Goal: Task Accomplishment & Management: Use online tool/utility

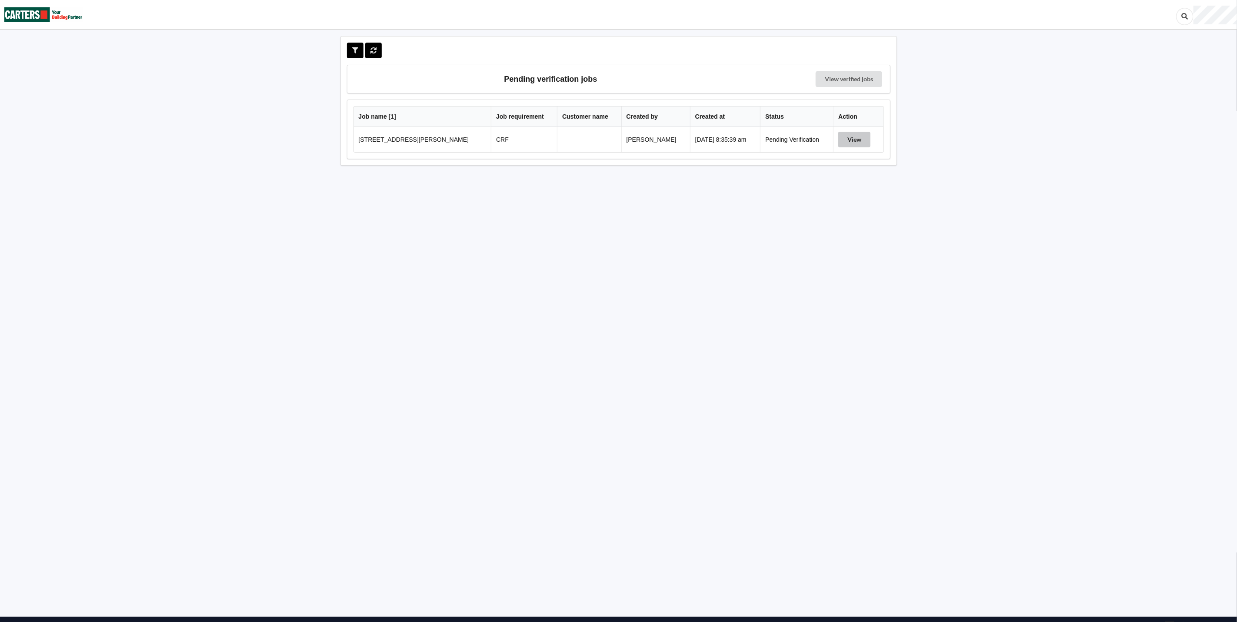
click at [845, 138] on button "View" at bounding box center [855, 140] width 32 height 16
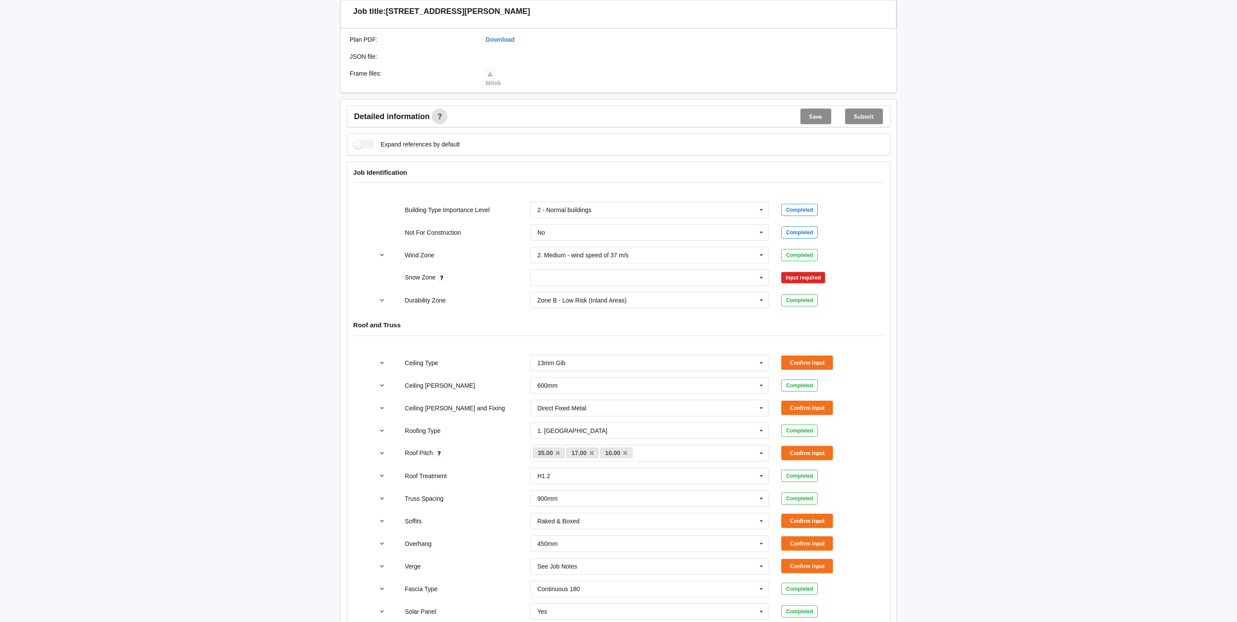
scroll to position [391, 0]
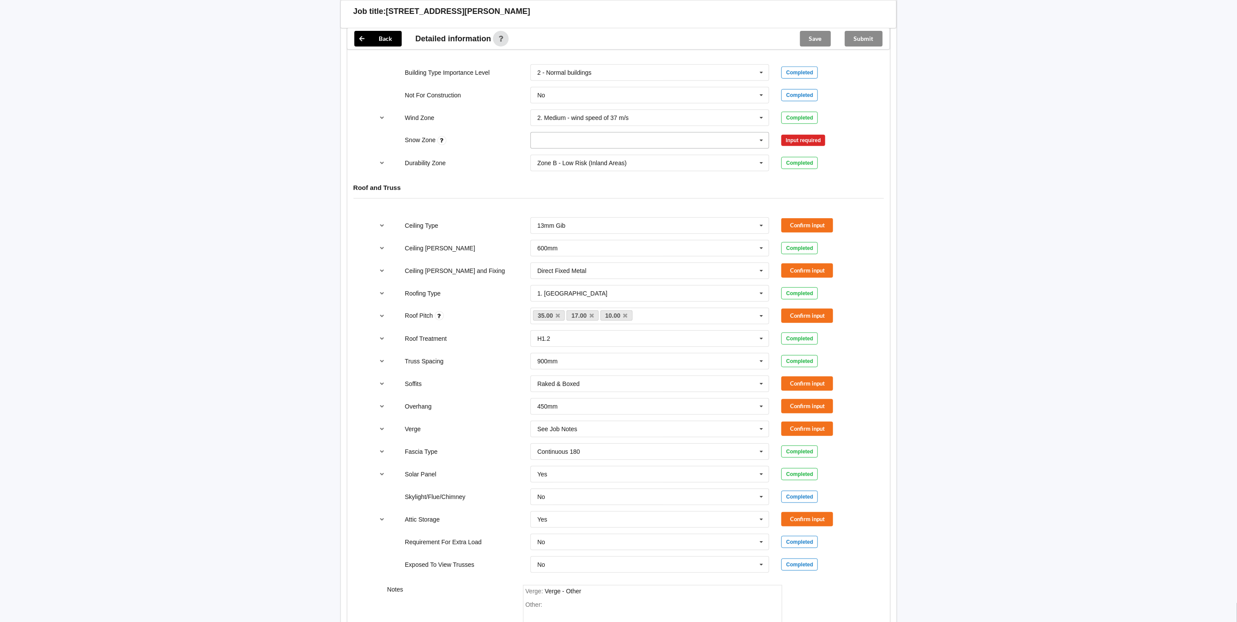
click at [760, 144] on icon at bounding box center [761, 141] width 13 height 16
click at [602, 158] on div "N0" at bounding box center [650, 156] width 238 height 16
click at [792, 140] on button "Confirm input" at bounding box center [808, 141] width 52 height 14
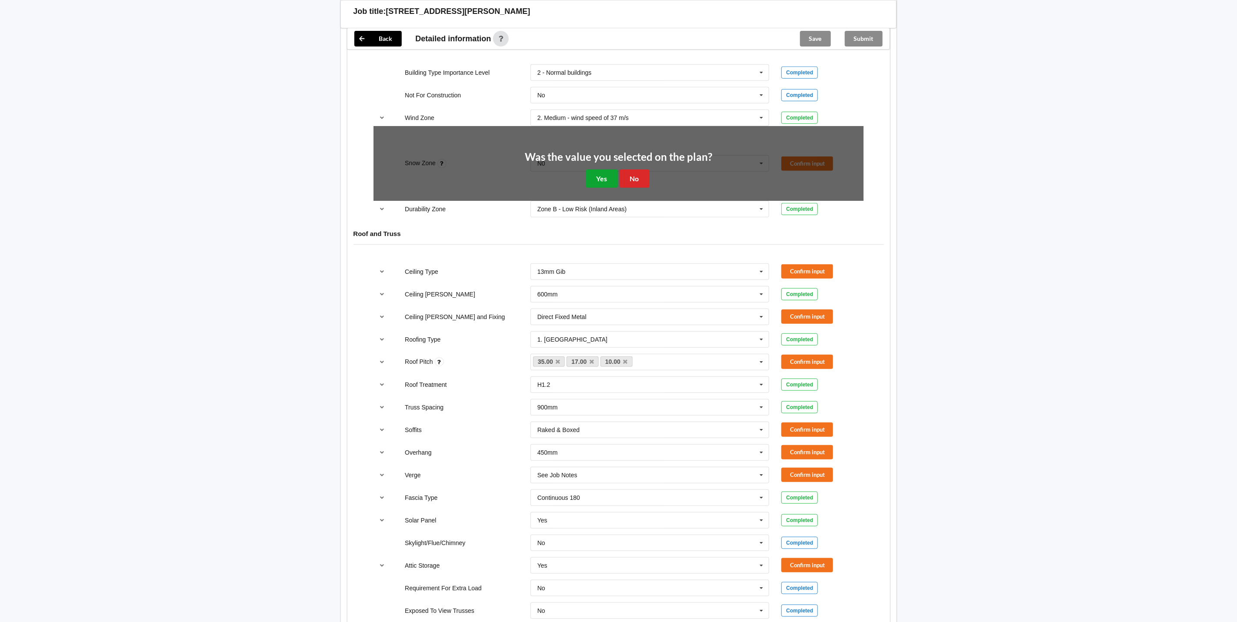
click at [604, 177] on button "Yes" at bounding box center [602, 179] width 32 height 18
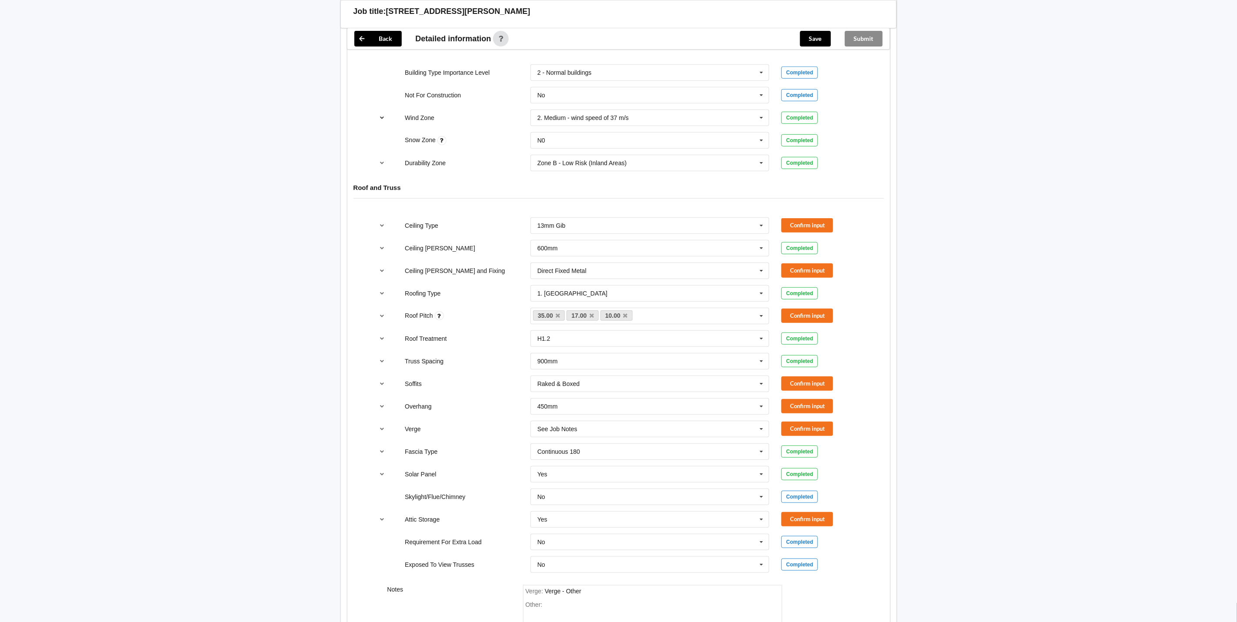
click at [380, 119] on icon "reference-toggle" at bounding box center [381, 117] width 7 height 5
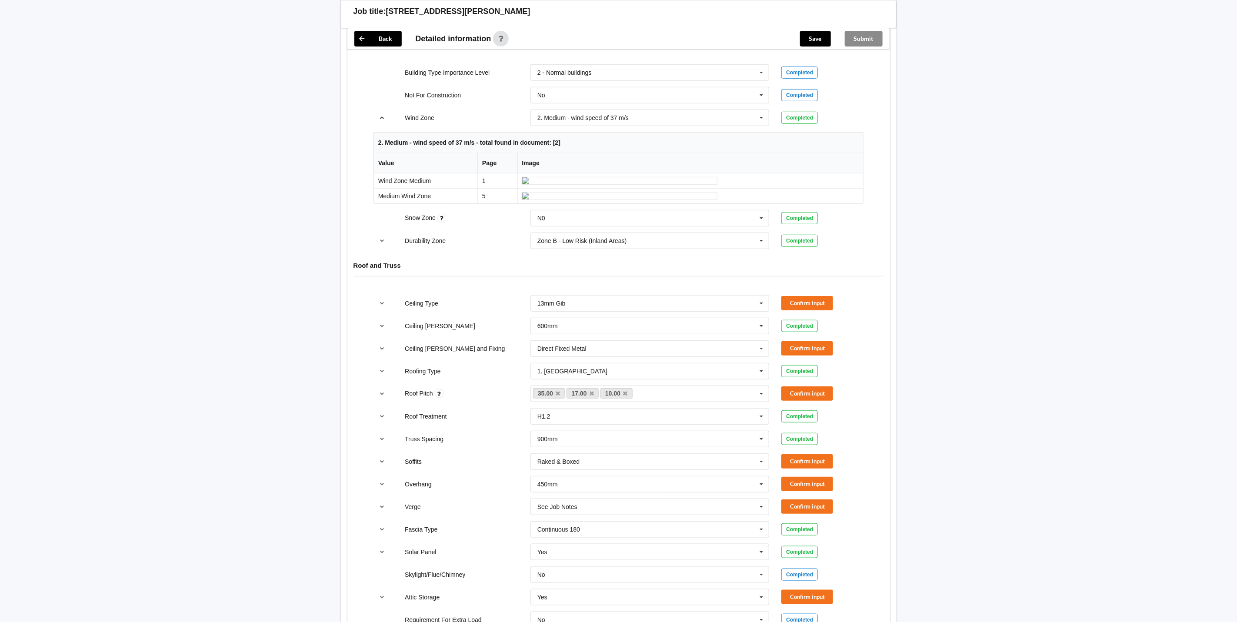
click at [382, 118] on icon "reference-toggle" at bounding box center [381, 117] width 7 height 5
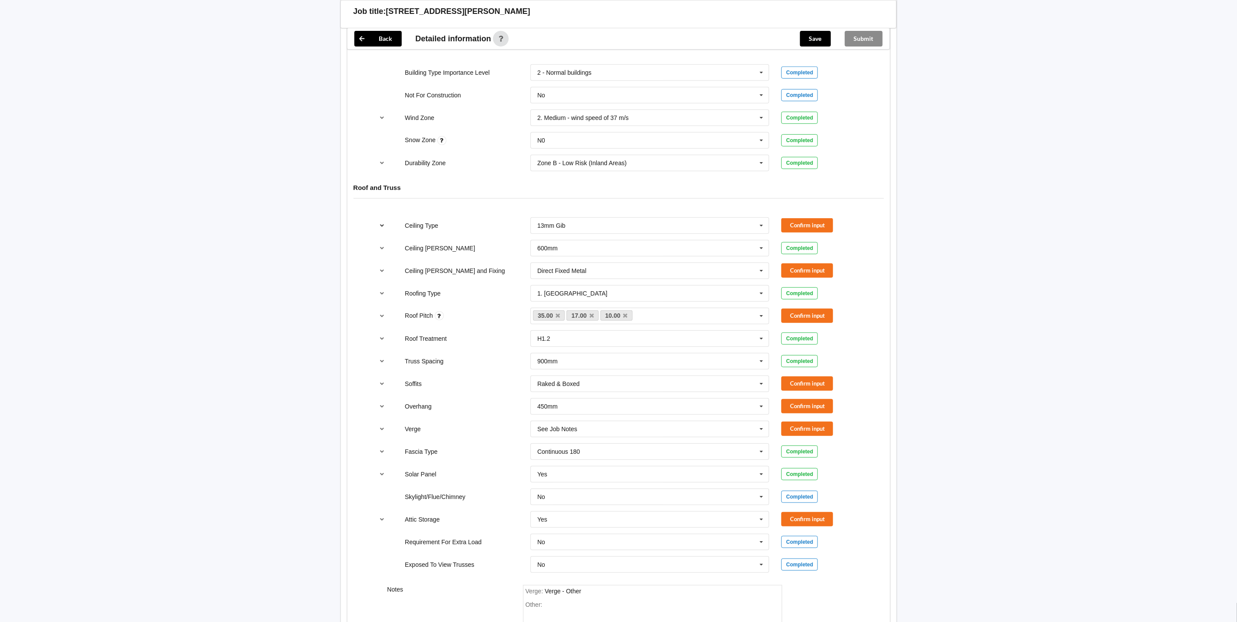
click at [385, 232] on button "reference-toggle" at bounding box center [382, 226] width 17 height 16
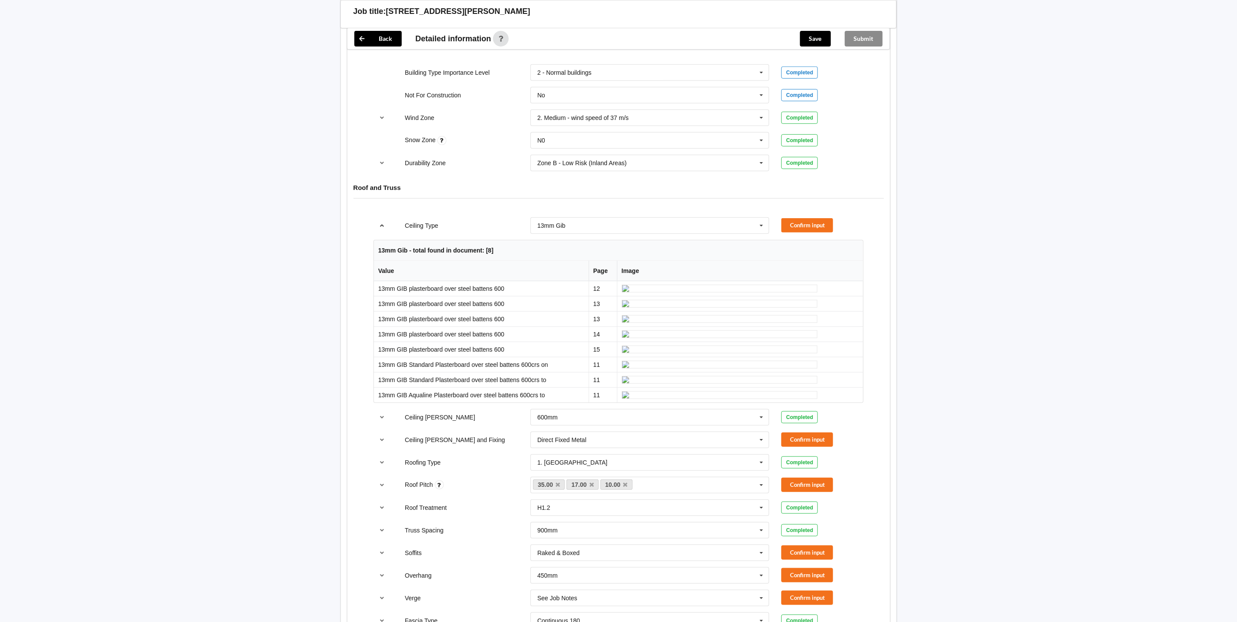
click at [385, 232] on button "reference-toggle" at bounding box center [382, 226] width 17 height 16
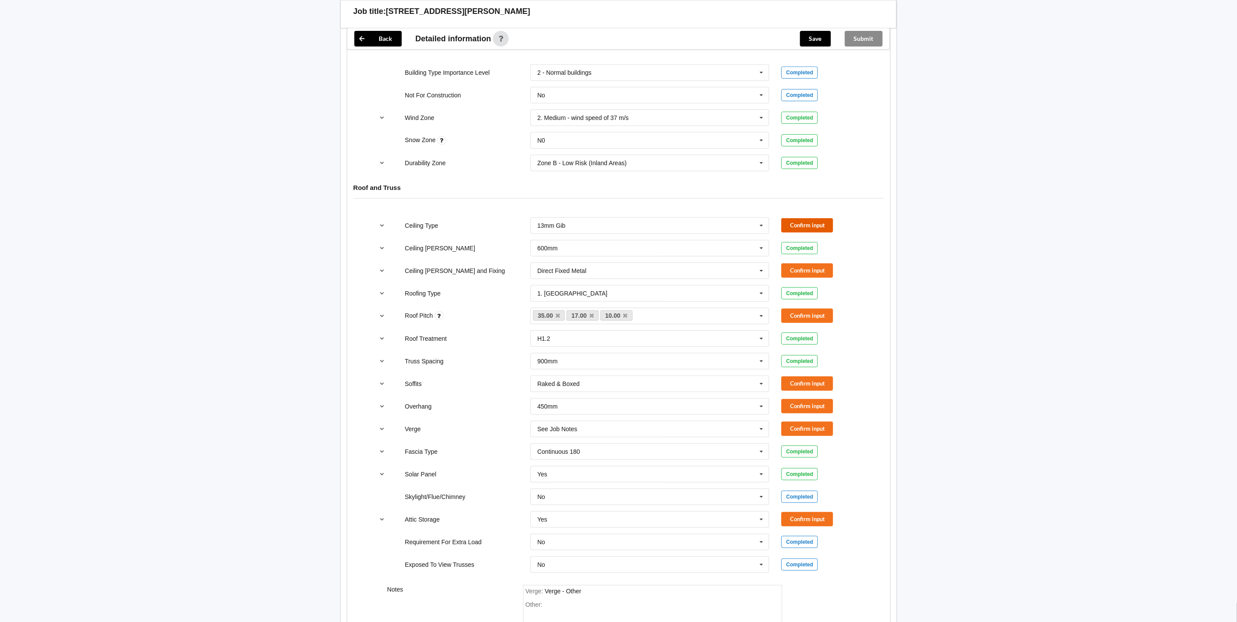
click at [795, 223] on button "Confirm input" at bounding box center [808, 225] width 52 height 14
click at [819, 277] on button "Confirm input" at bounding box center [808, 271] width 52 height 14
click at [377, 322] on button "reference-toggle" at bounding box center [382, 316] width 17 height 16
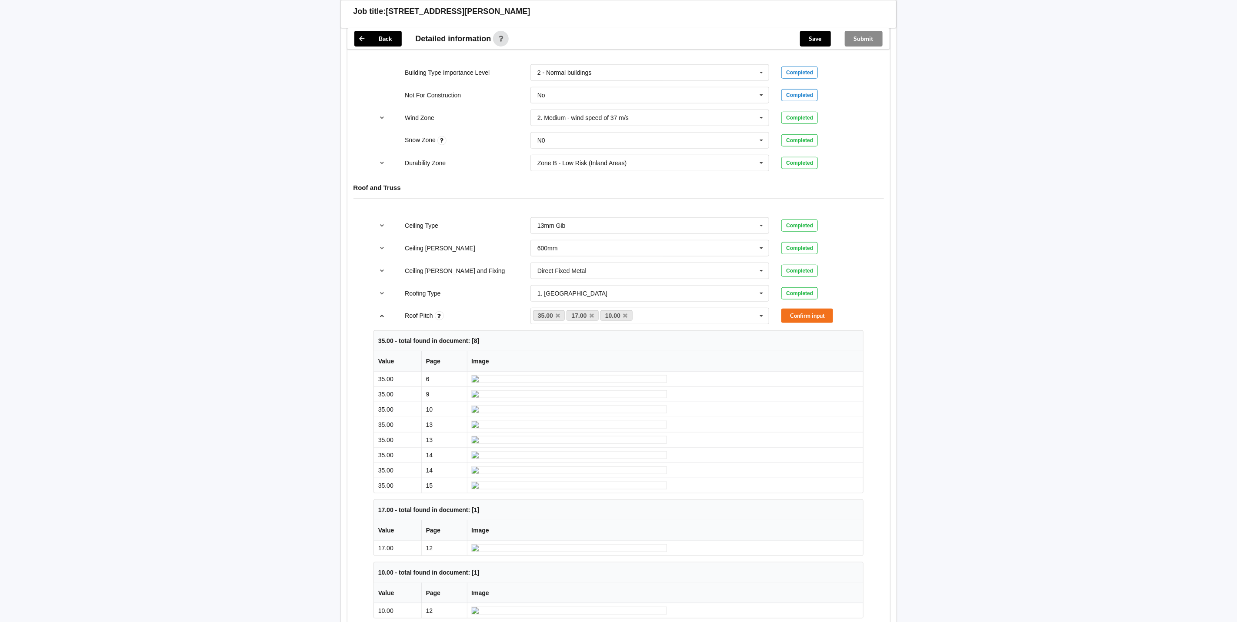
click at [377, 322] on button "reference-toggle" at bounding box center [382, 316] width 17 height 16
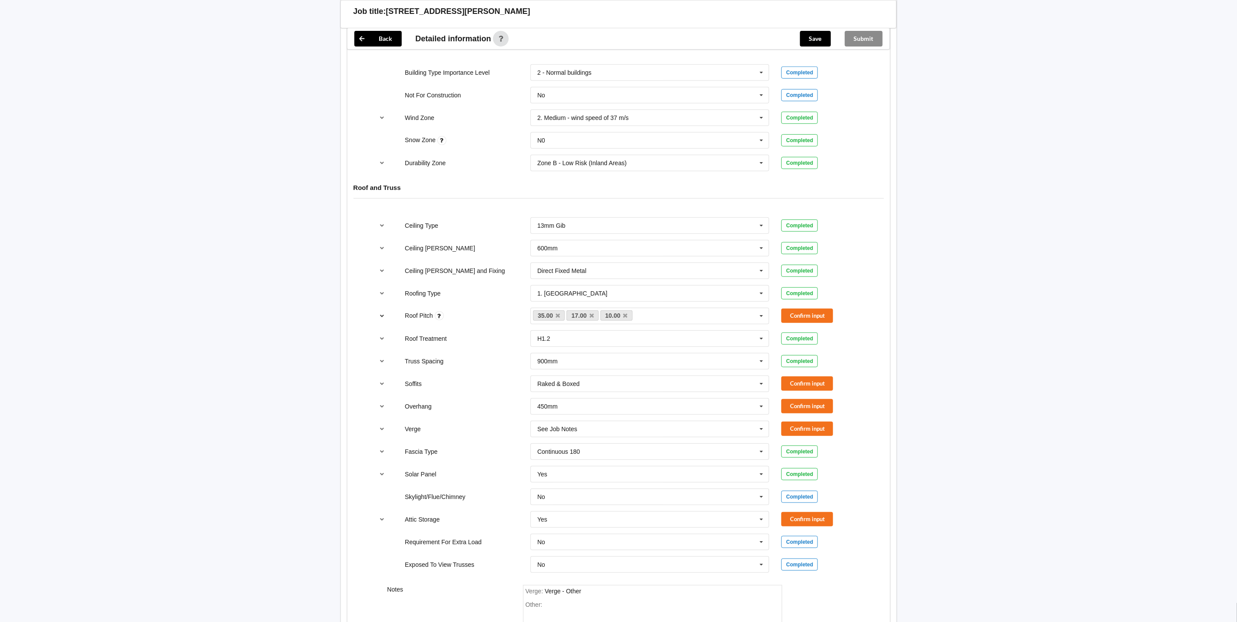
click at [385, 318] on icon "reference-toggle" at bounding box center [381, 315] width 7 height 5
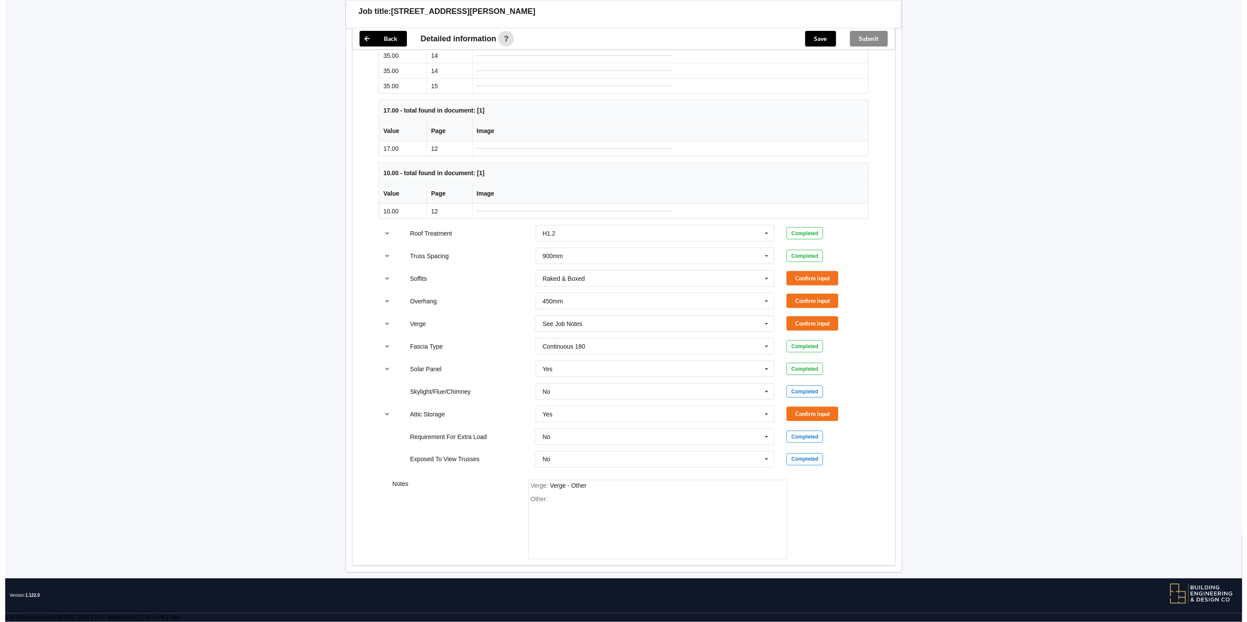
scroll to position [1109, 0]
click at [577, 153] on img at bounding box center [569, 149] width 196 height 8
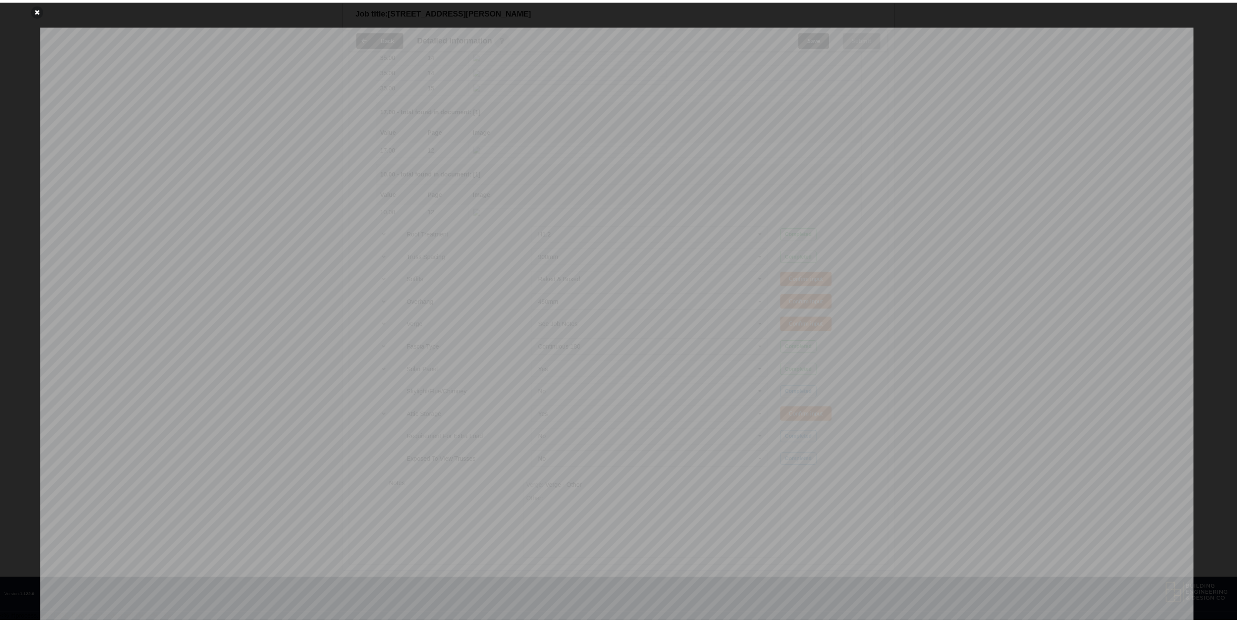
scroll to position [0, 0]
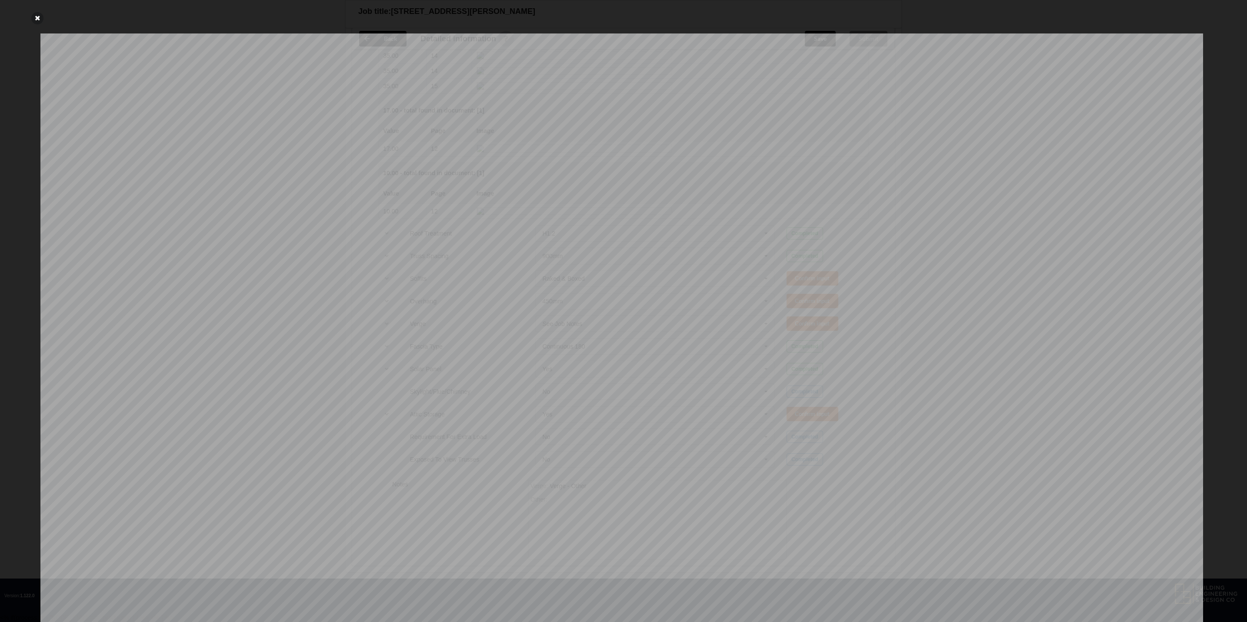
click at [34, 18] on icon at bounding box center [37, 18] width 12 height 12
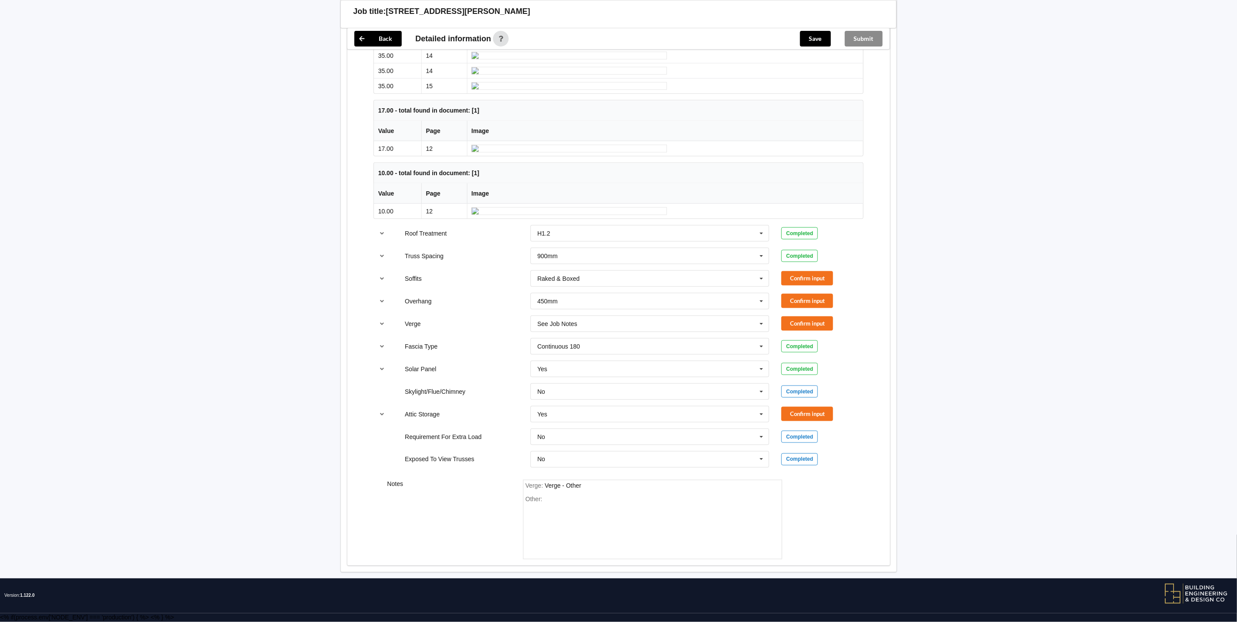
scroll to position [1240, 0]
click at [545, 215] on img at bounding box center [569, 211] width 196 height 8
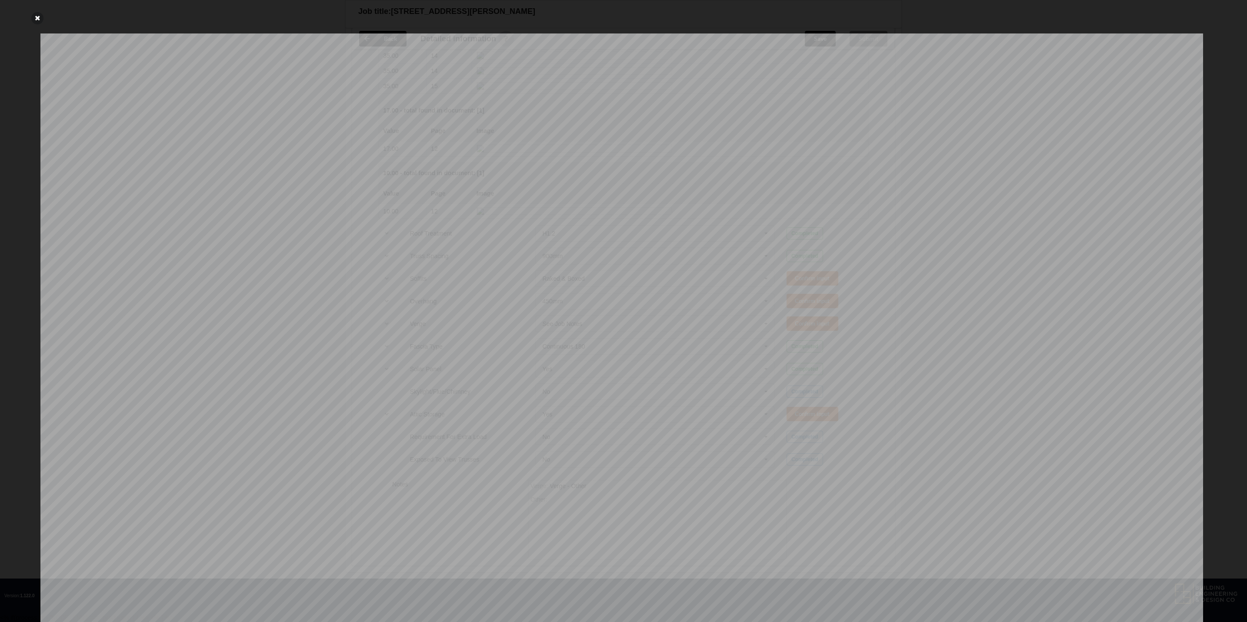
click at [39, 17] on icon at bounding box center [37, 18] width 12 height 12
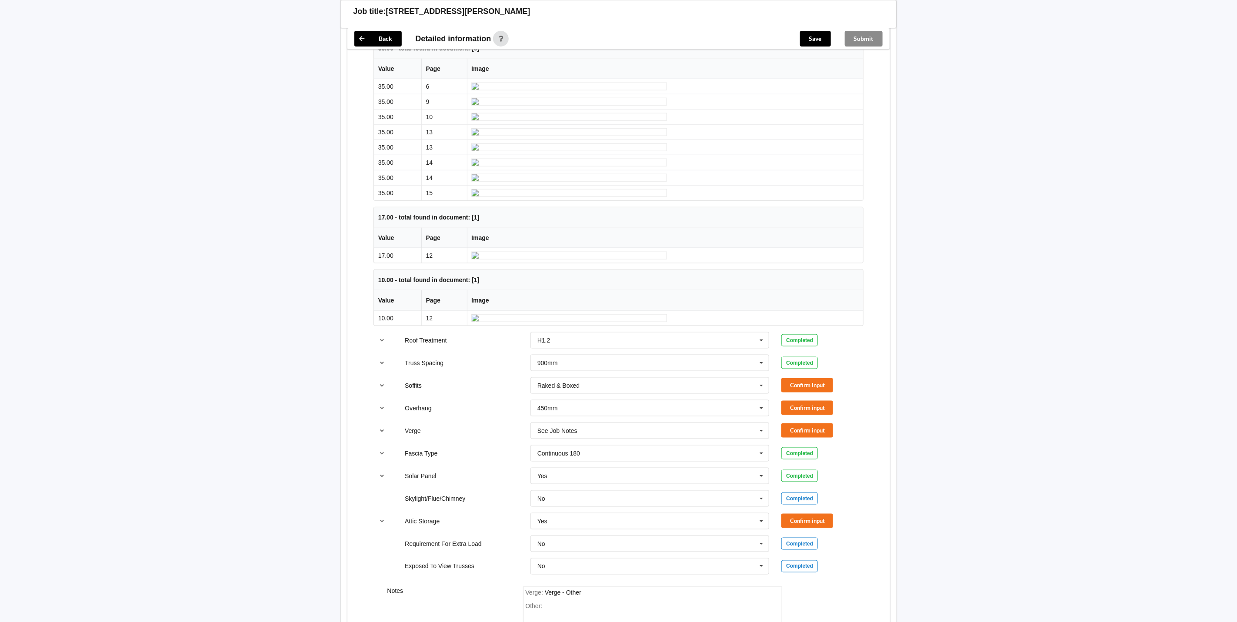
scroll to position [326, 0]
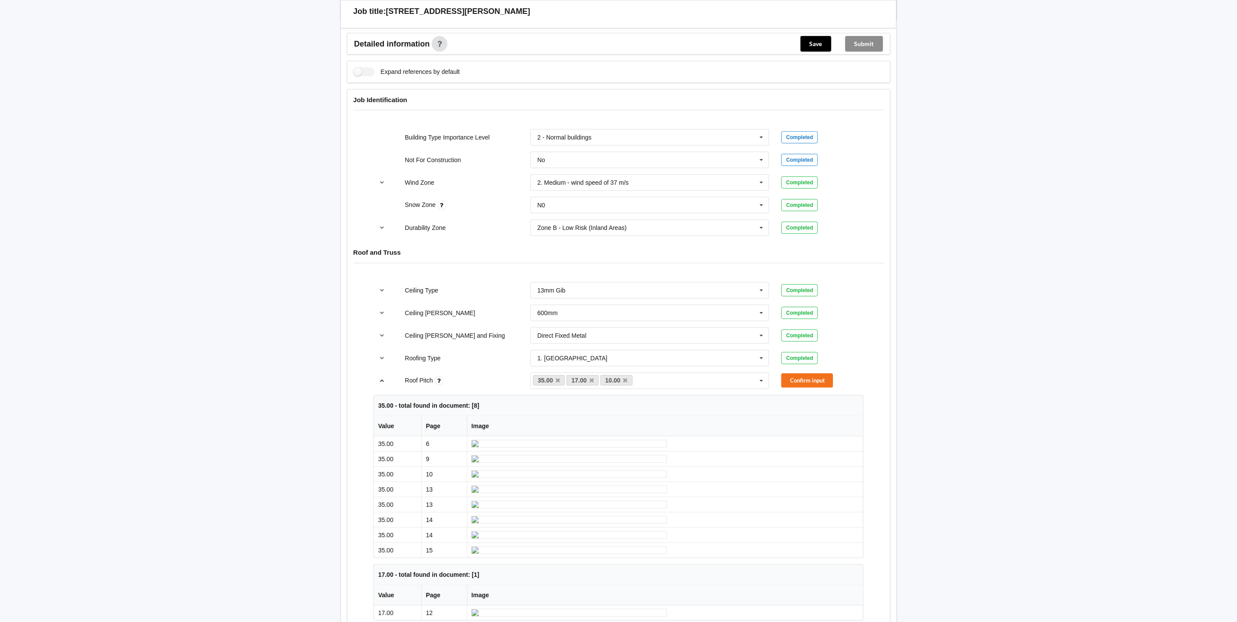
click at [385, 383] on icon "reference-toggle" at bounding box center [381, 380] width 7 height 5
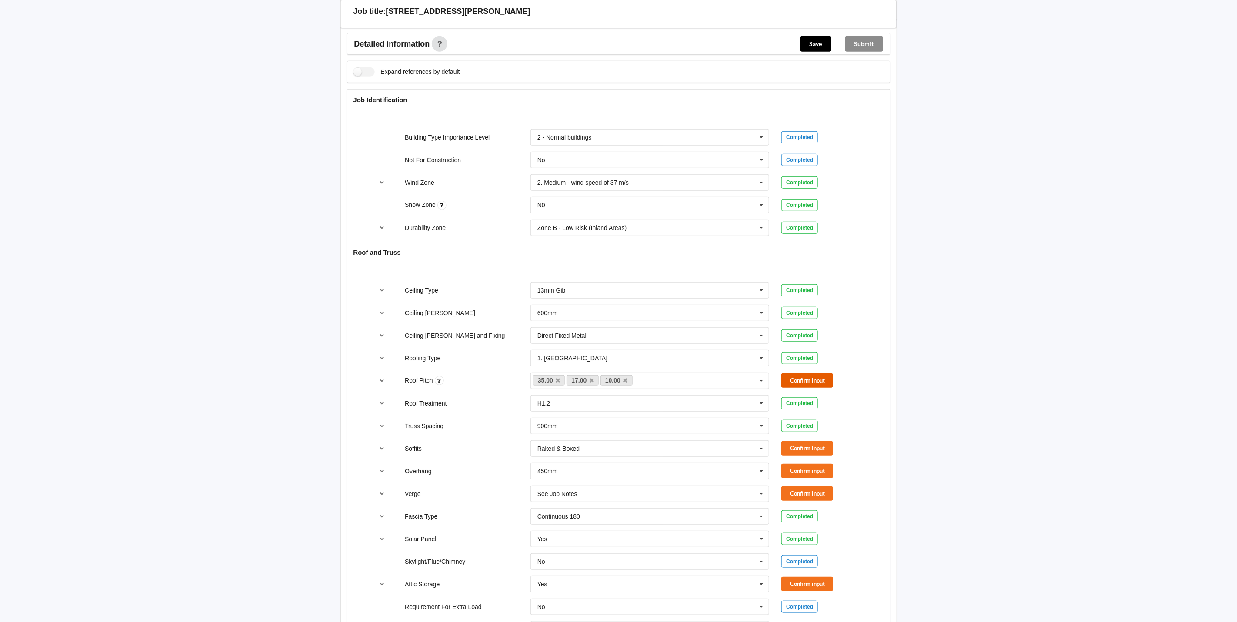
click at [808, 388] on button "Confirm input" at bounding box center [808, 381] width 52 height 14
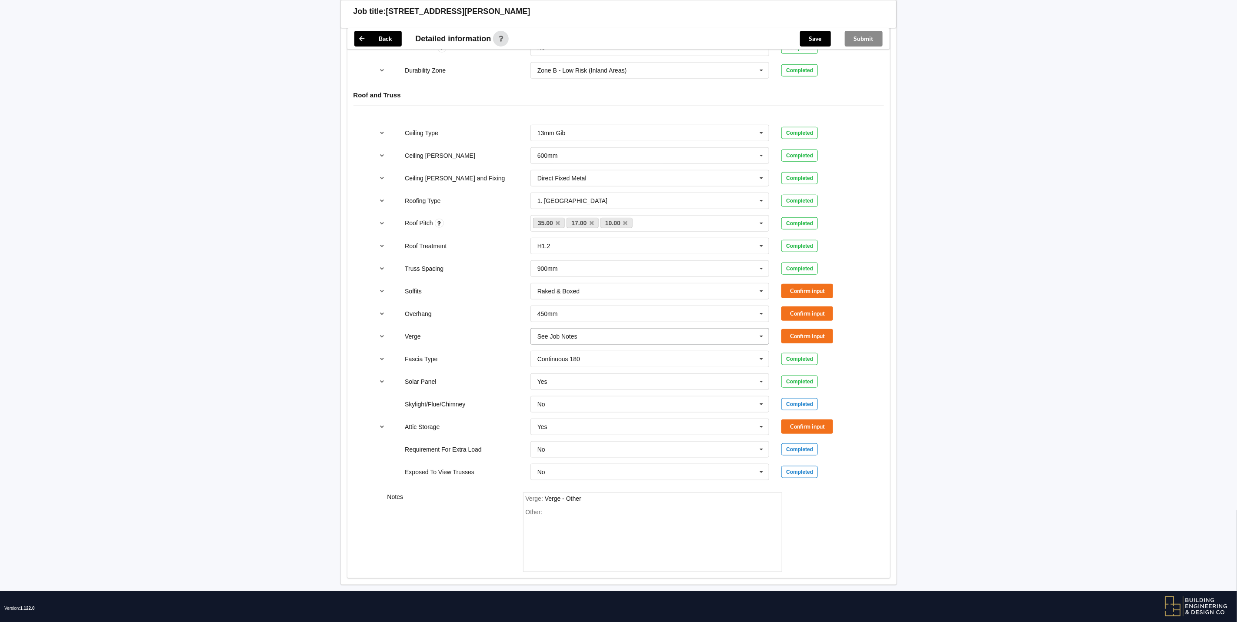
scroll to position [508, 0]
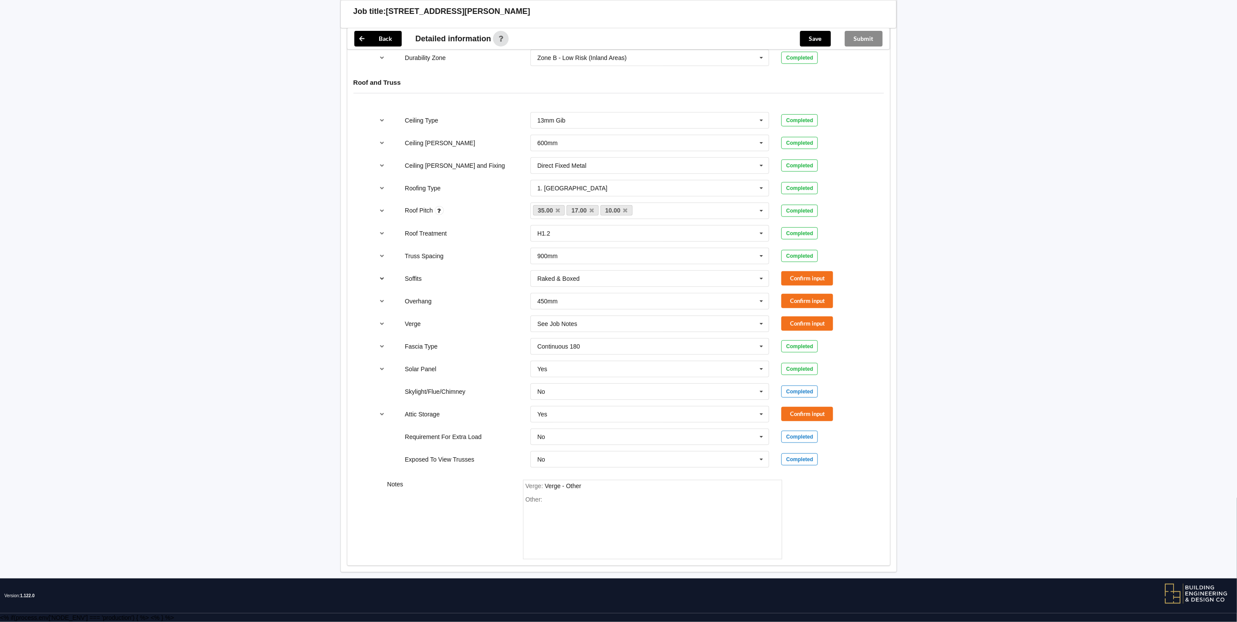
click at [381, 276] on icon "reference-toggle" at bounding box center [381, 278] width 7 height 5
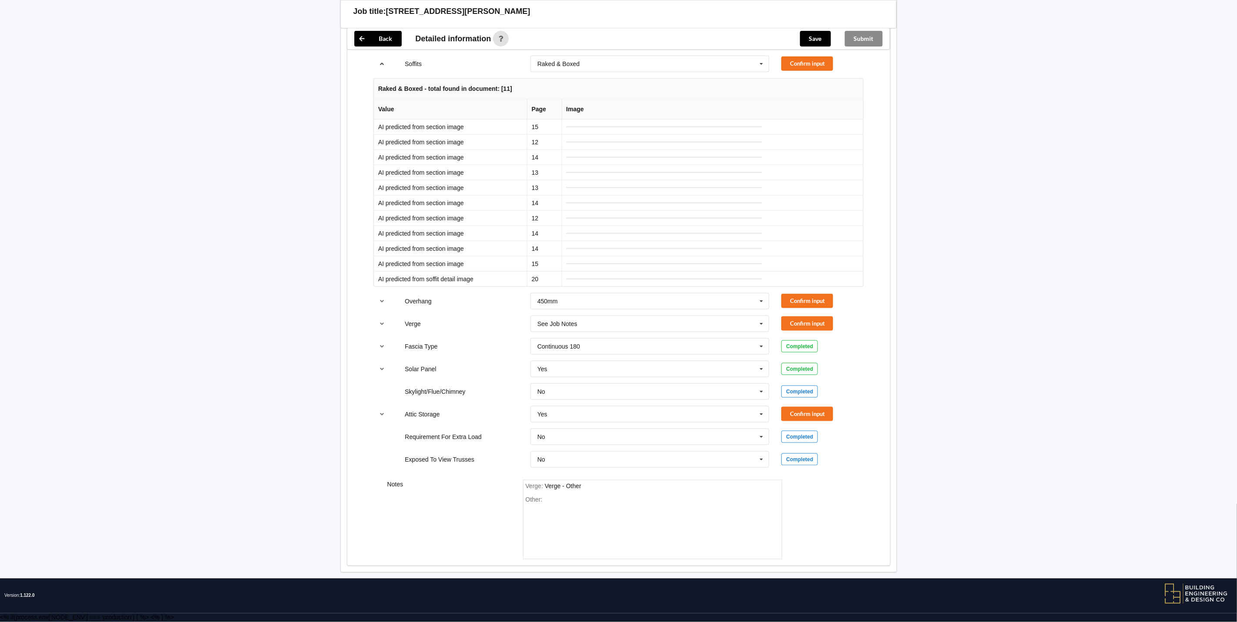
scroll to position [443, 0]
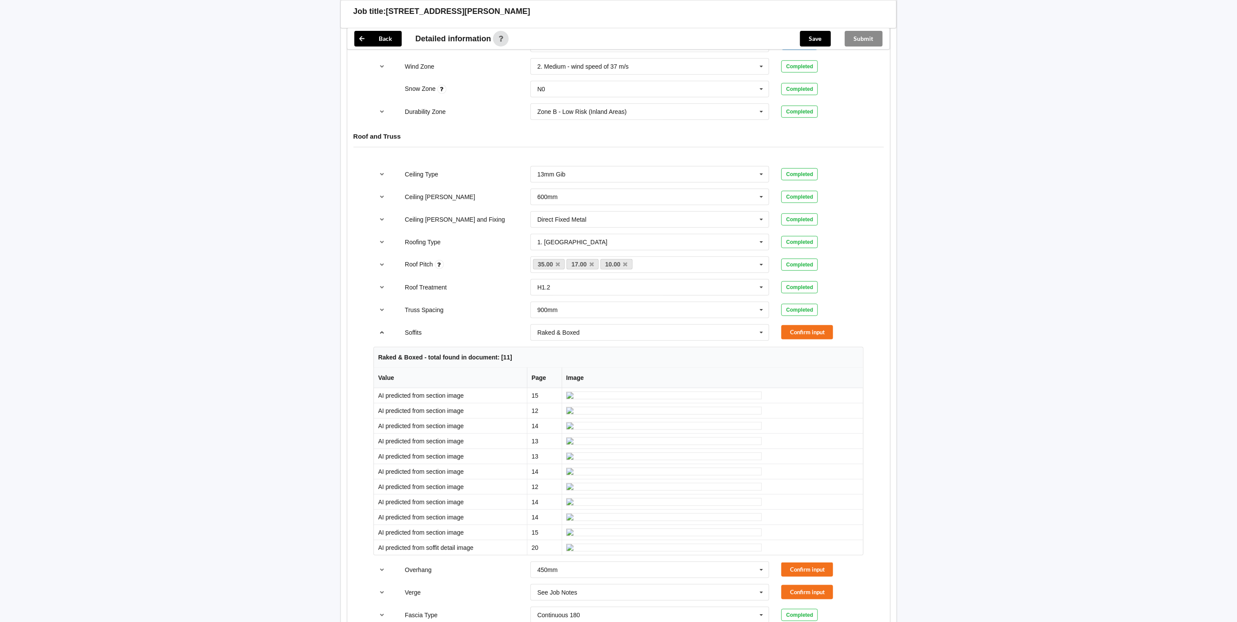
click at [378, 341] on button "reference-toggle" at bounding box center [382, 333] width 17 height 16
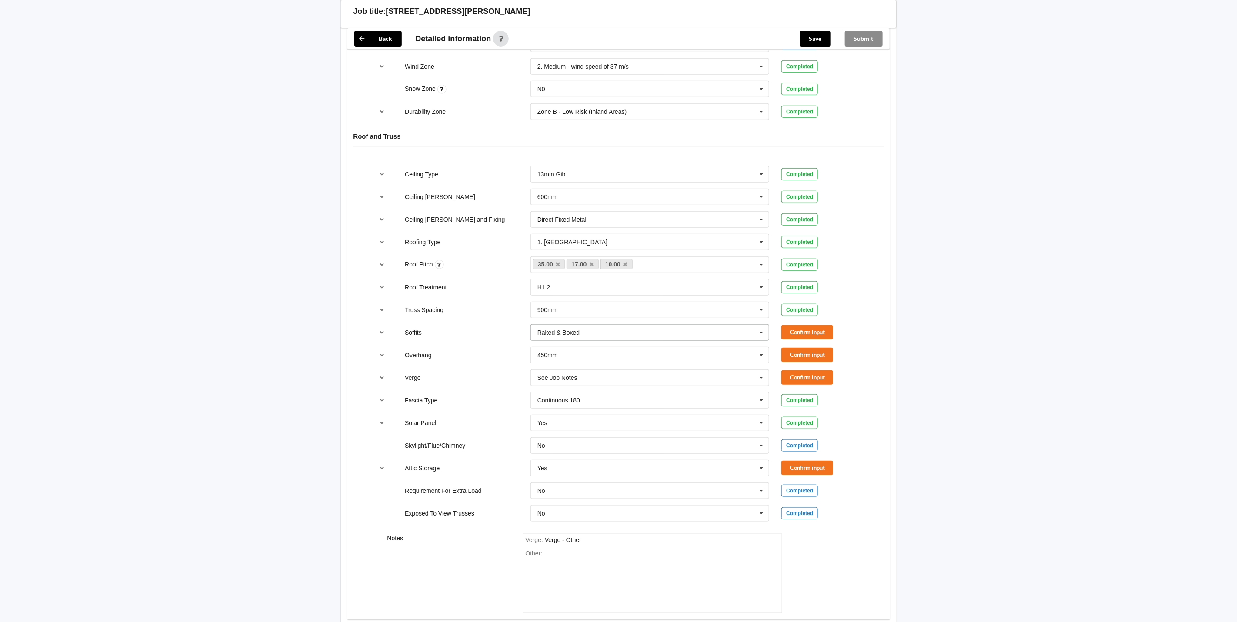
click at [762, 339] on icon at bounding box center [761, 333] width 13 height 16
click at [804, 334] on button "Confirm input" at bounding box center [808, 332] width 52 height 14
click at [380, 358] on icon "reference-toggle" at bounding box center [381, 354] width 7 height 5
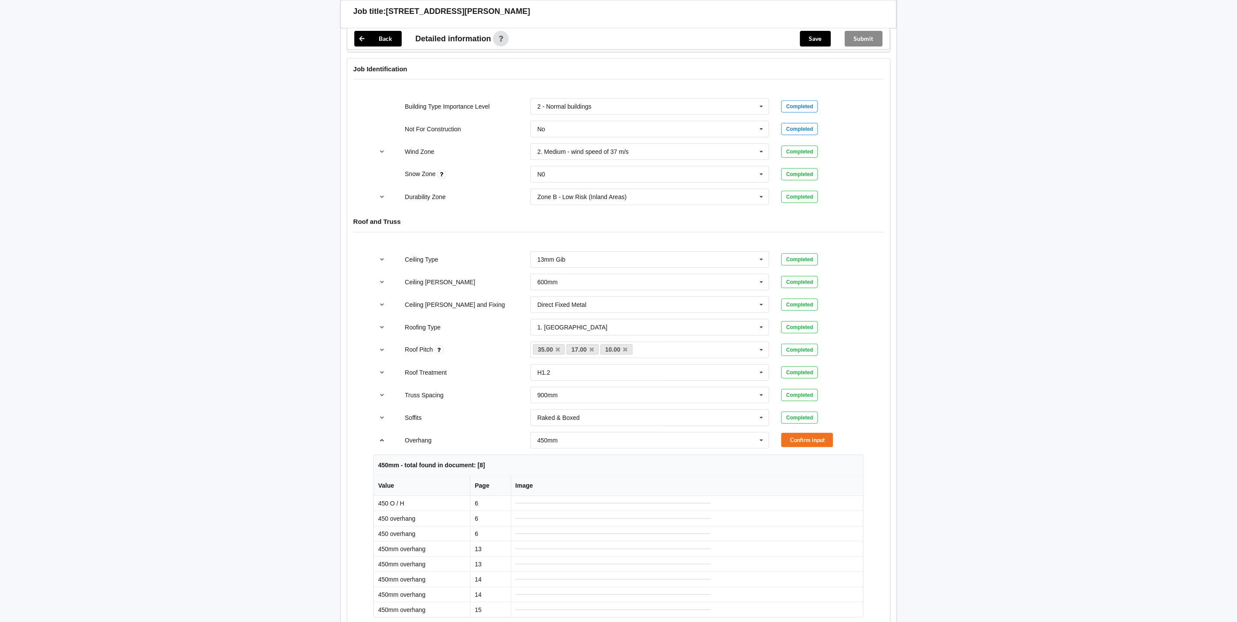
scroll to position [573, 0]
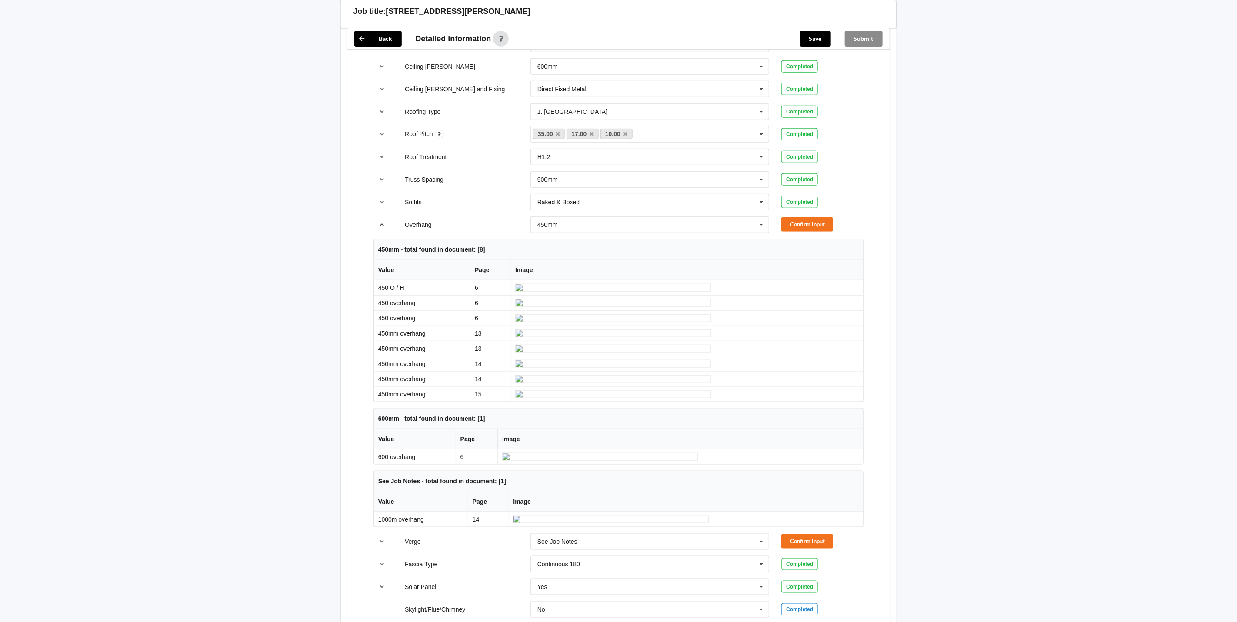
click at [382, 227] on icon "reference-toggle" at bounding box center [381, 224] width 7 height 5
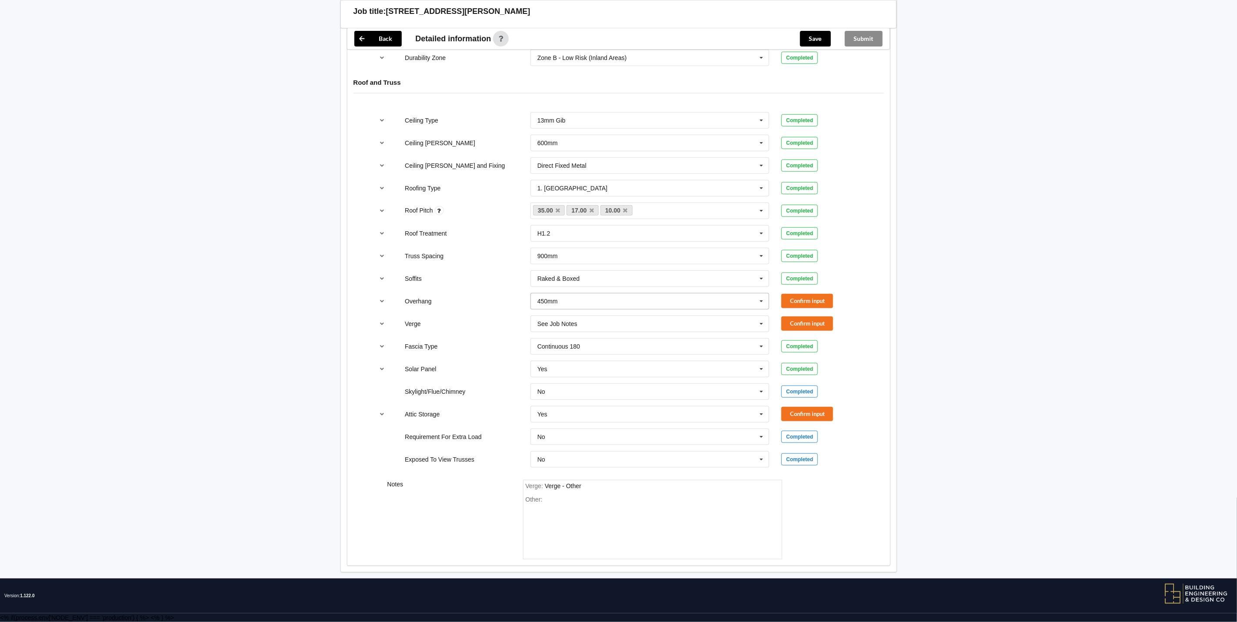
click at [760, 297] on icon at bounding box center [761, 302] width 13 height 16
click at [606, 411] on span "Multiple Values – See As Per Plan" at bounding box center [584, 414] width 92 height 7
click at [807, 297] on button "Confirm input" at bounding box center [808, 301] width 52 height 14
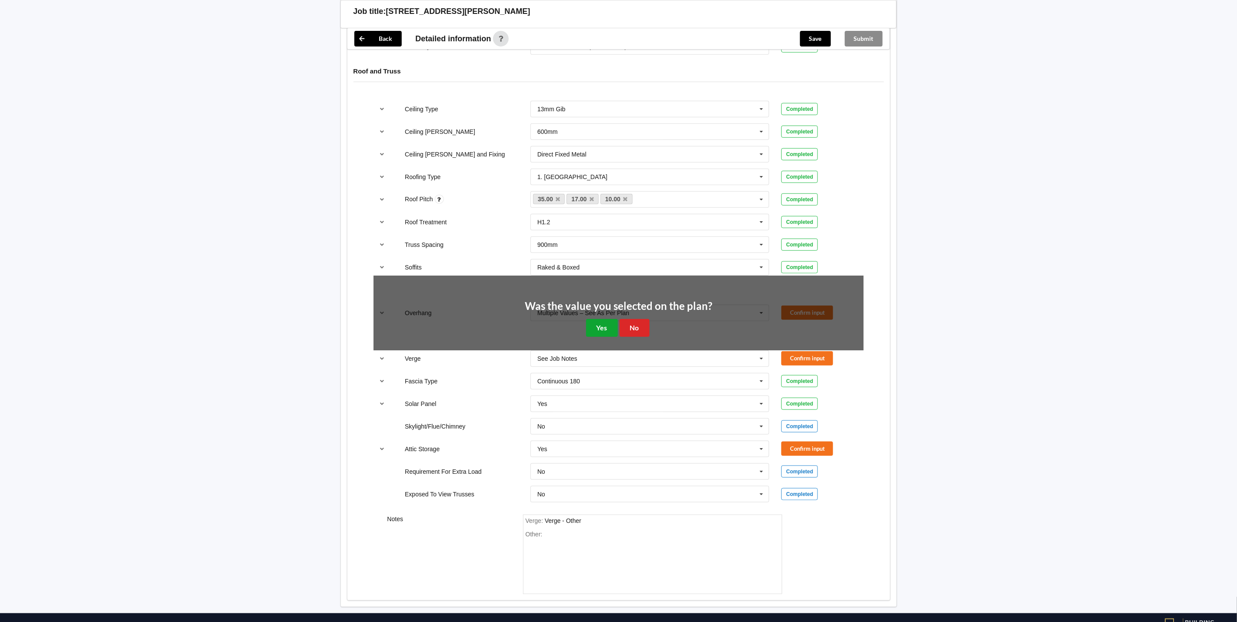
click at [609, 331] on button "Yes" at bounding box center [602, 328] width 32 height 18
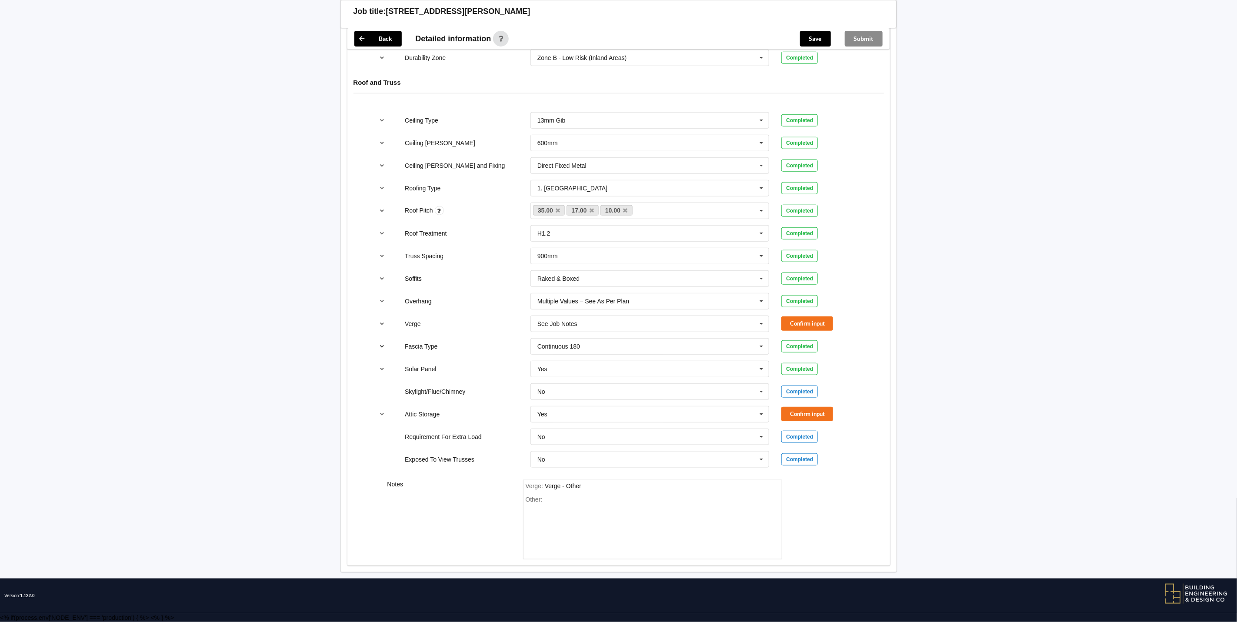
click at [381, 344] on icon "reference-toggle" at bounding box center [381, 346] width 7 height 5
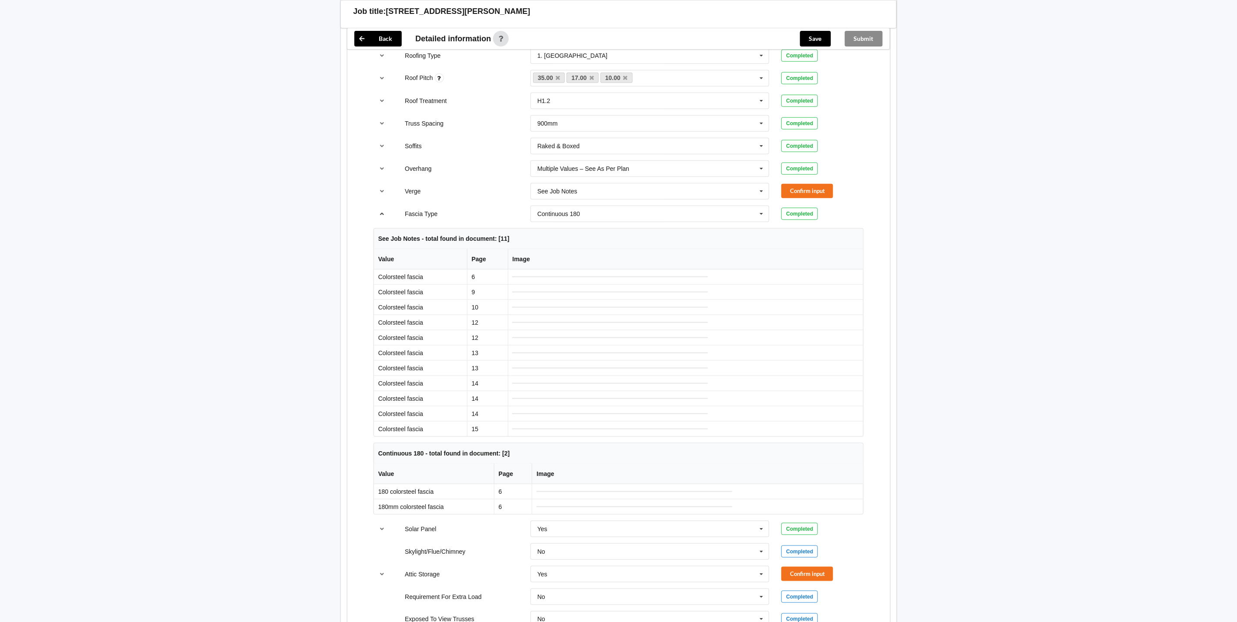
scroll to position [573, 0]
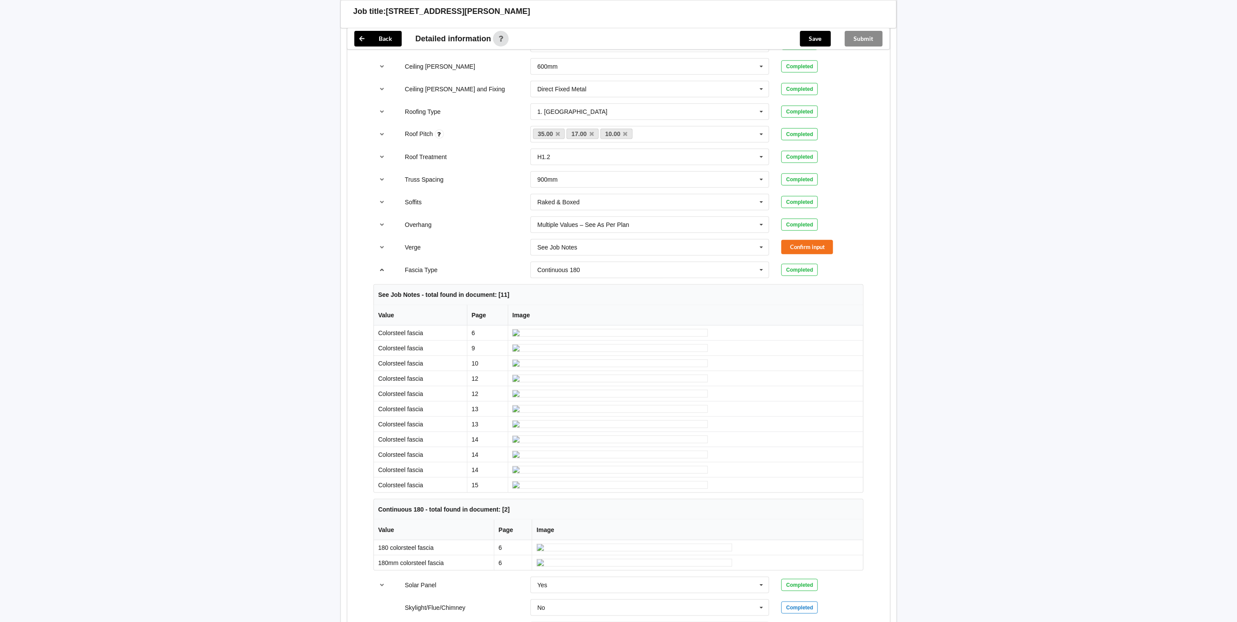
click at [382, 272] on icon "reference-toggle" at bounding box center [381, 269] width 7 height 5
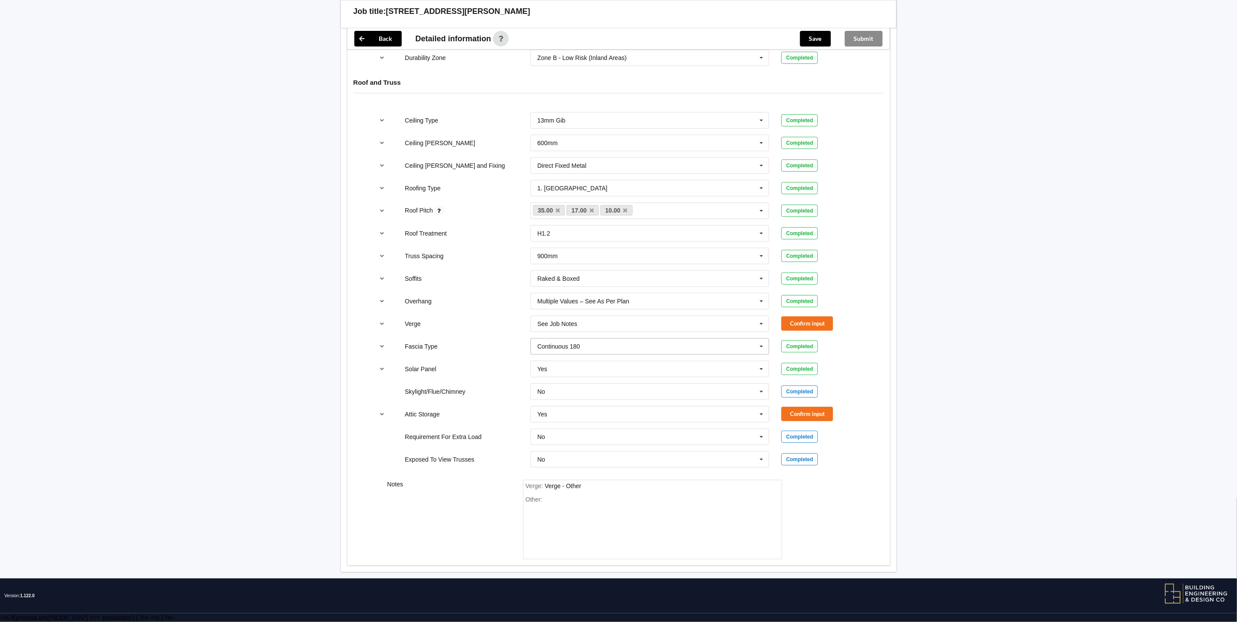
click at [759, 344] on icon at bounding box center [761, 347] width 13 height 16
click at [641, 429] on div "See Job Notes" at bounding box center [650, 428] width 238 height 16
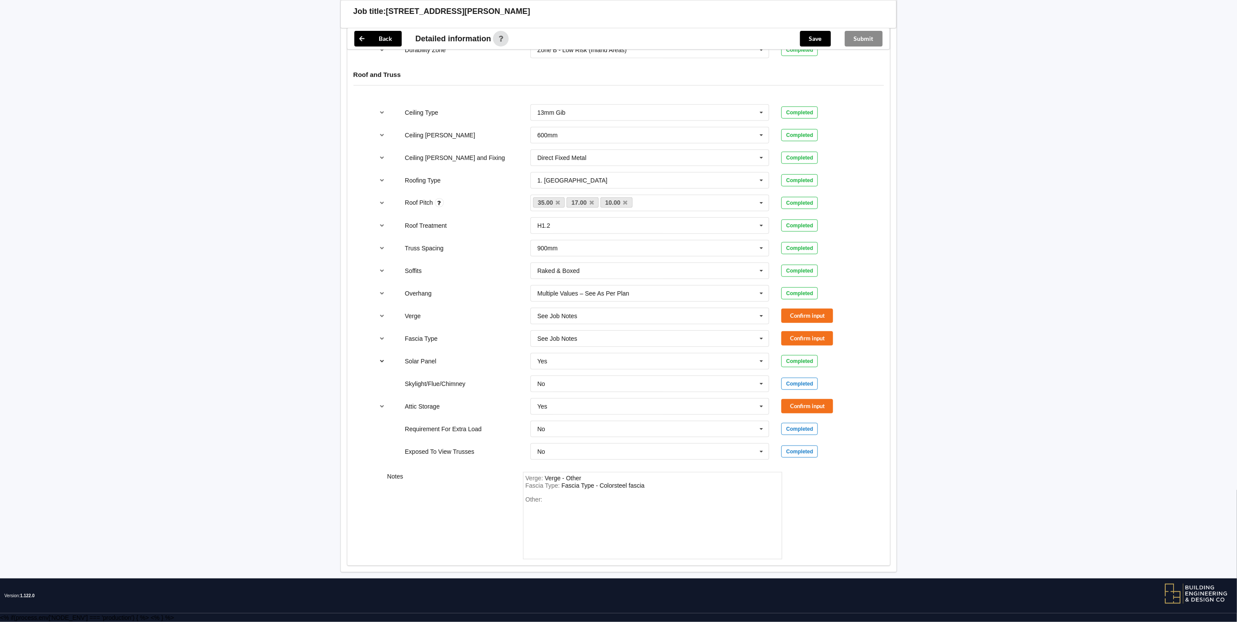
click at [381, 364] on icon "reference-toggle" at bounding box center [381, 360] width 7 height 5
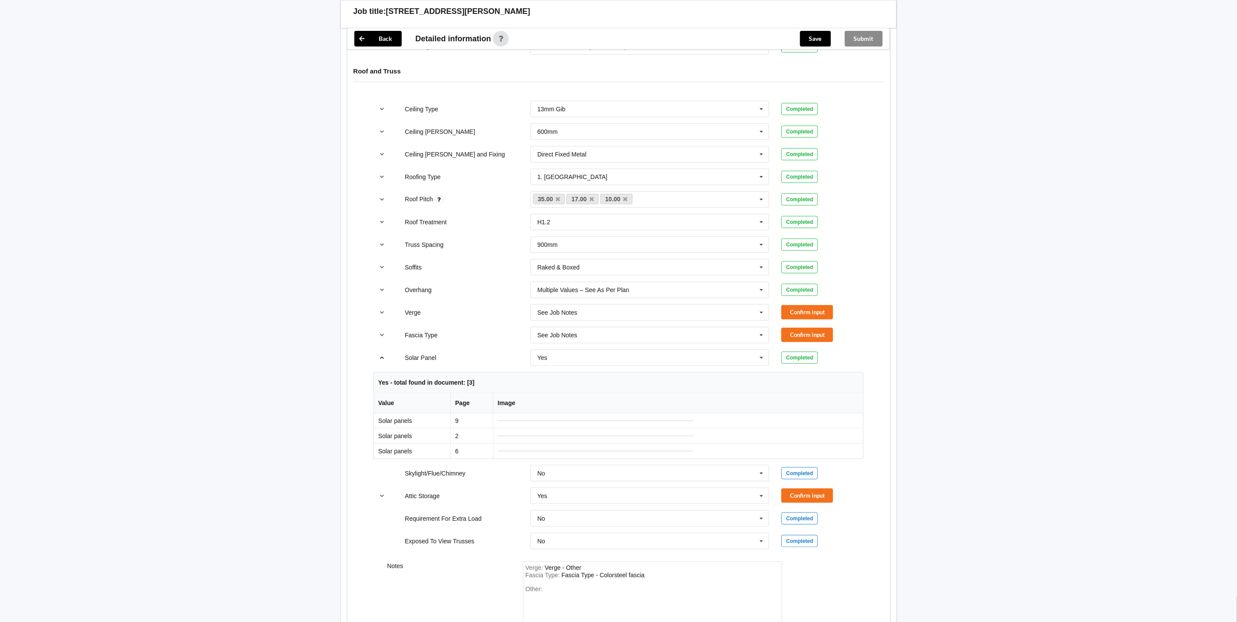
click at [381, 360] on icon "reference-toggle" at bounding box center [381, 357] width 7 height 5
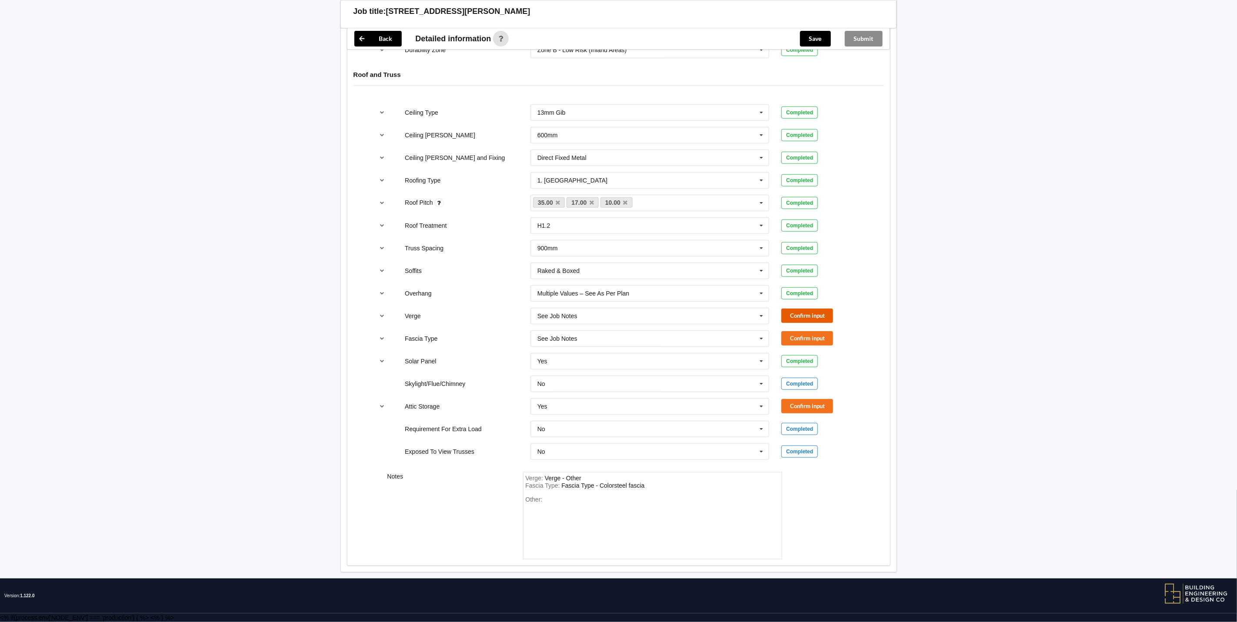
click at [806, 323] on button "Confirm input" at bounding box center [808, 316] width 52 height 14
click at [793, 341] on button "Confirm input" at bounding box center [808, 338] width 52 height 14
click at [381, 409] on icon "reference-toggle" at bounding box center [381, 406] width 7 height 5
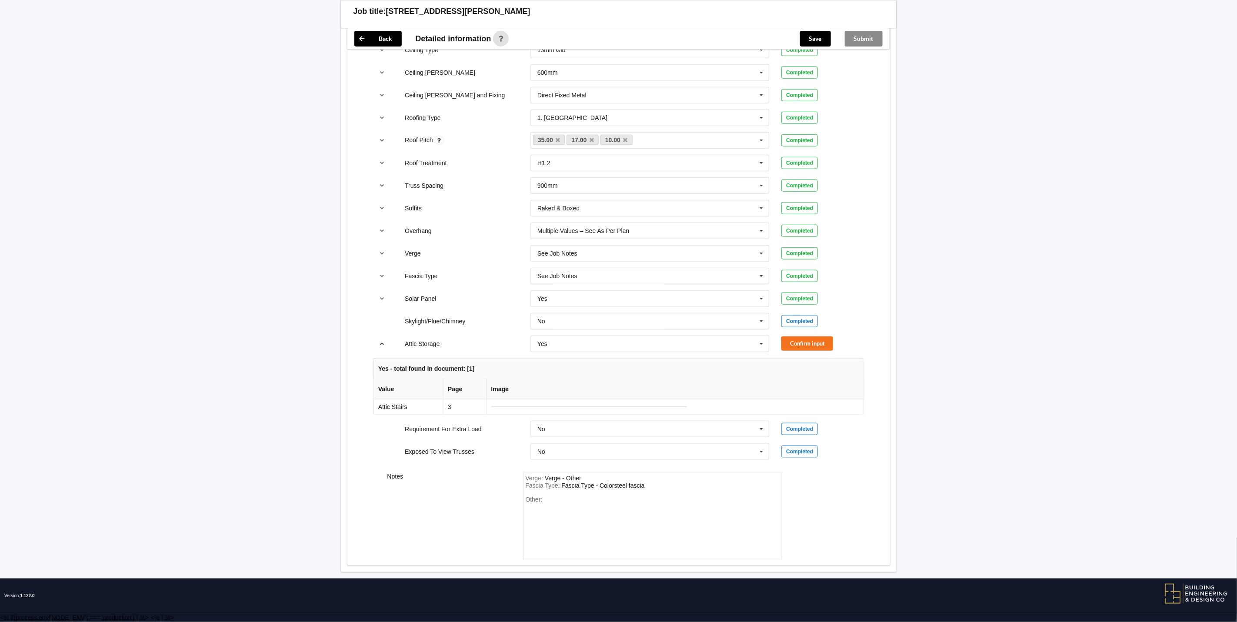
scroll to position [605, 0]
click at [381, 341] on icon "reference-toggle" at bounding box center [381, 343] width 7 height 5
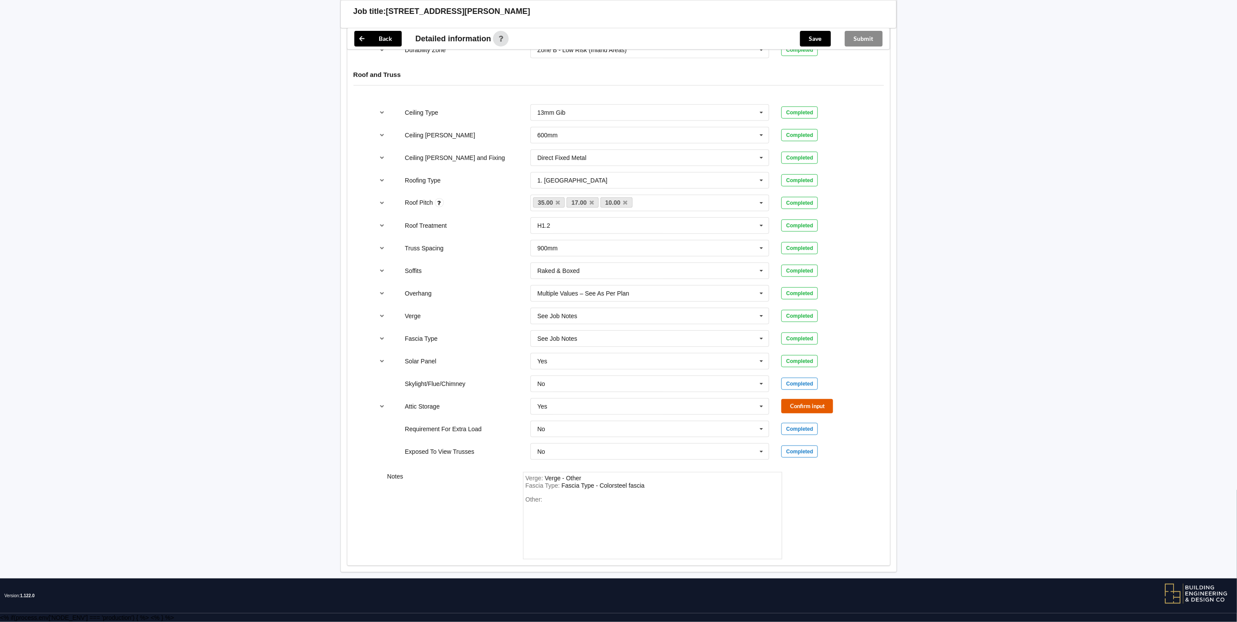
click at [817, 407] on button "Confirm input" at bounding box center [808, 406] width 52 height 14
click at [619, 510] on div "Other:" at bounding box center [653, 526] width 254 height 61
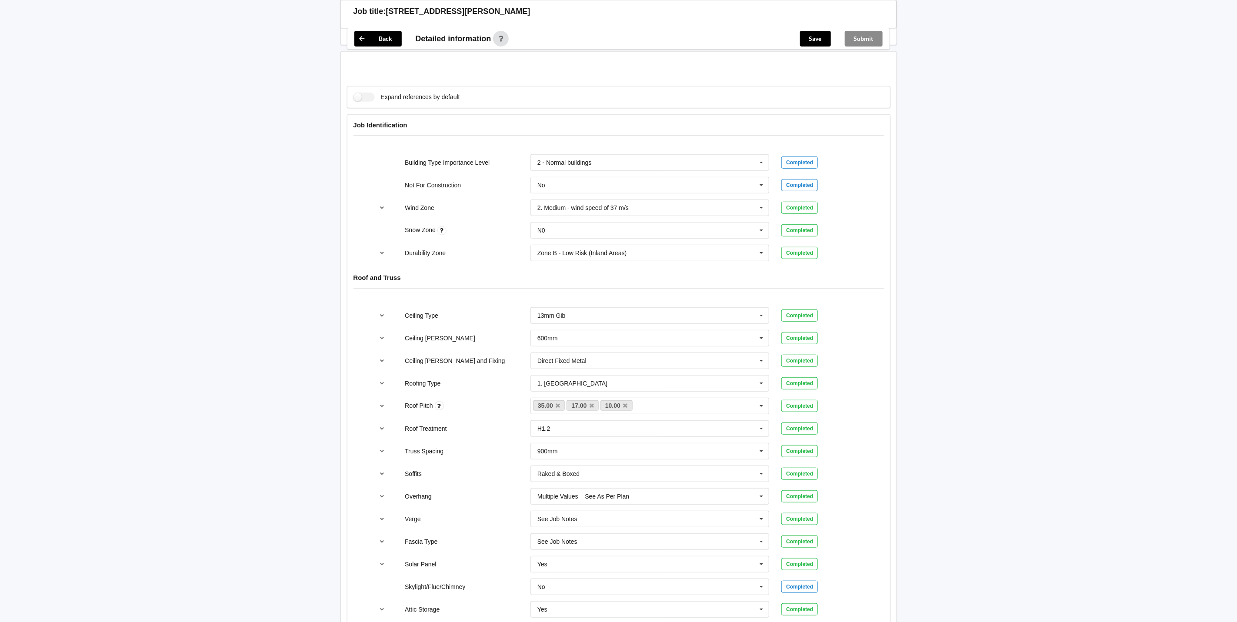
scroll to position [124, 0]
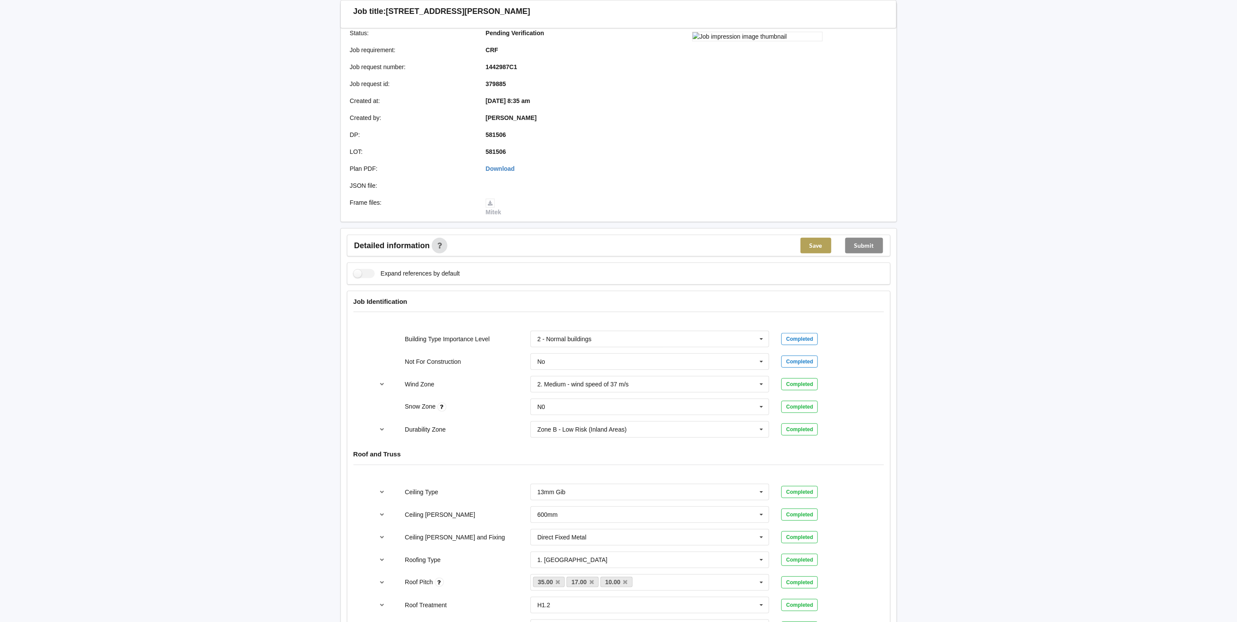
click at [819, 243] on button "Save" at bounding box center [816, 246] width 31 height 16
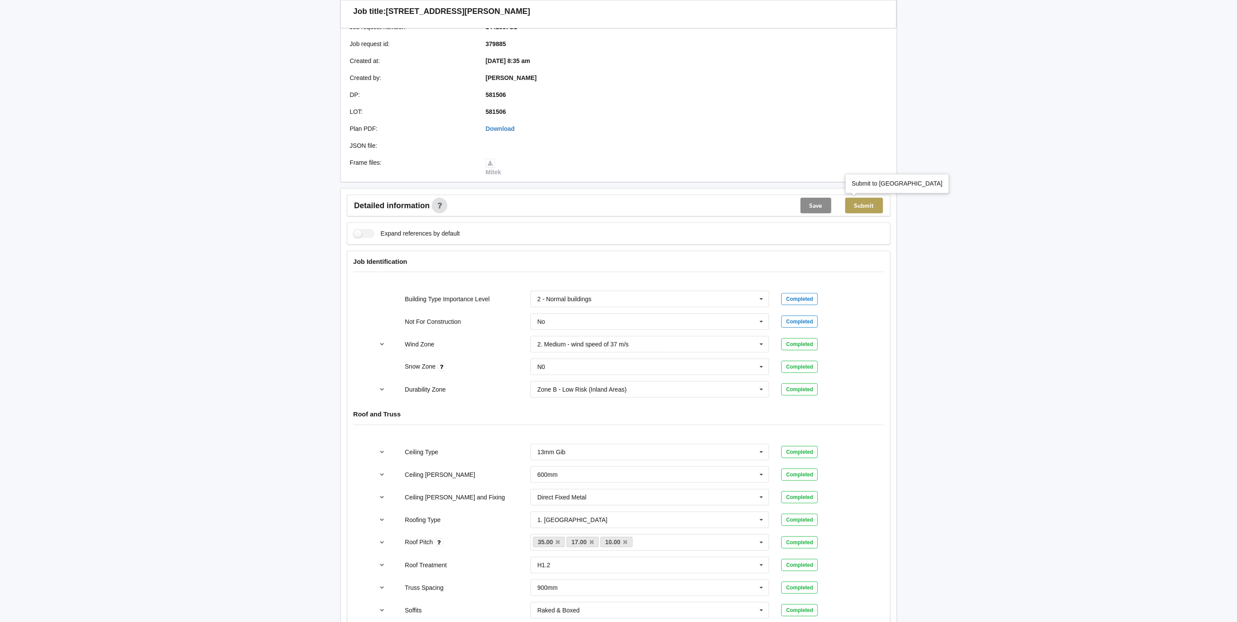
click at [871, 202] on button "Submit" at bounding box center [865, 206] width 38 height 16
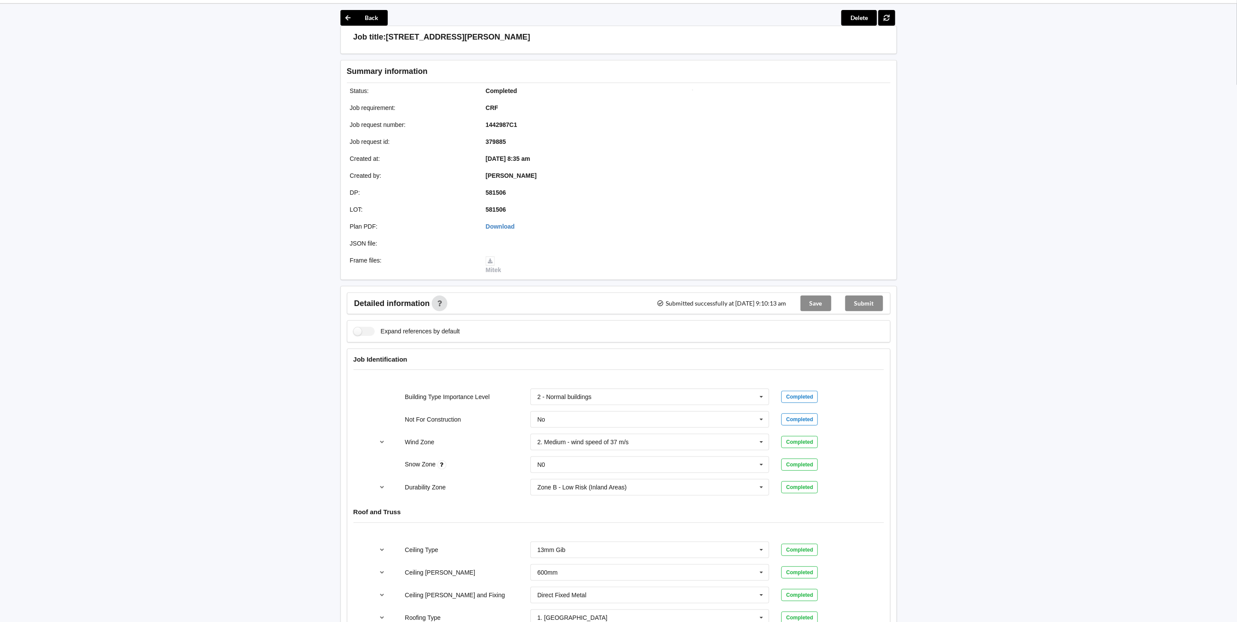
scroll to position [0, 0]
